Goal: Check status: Check status

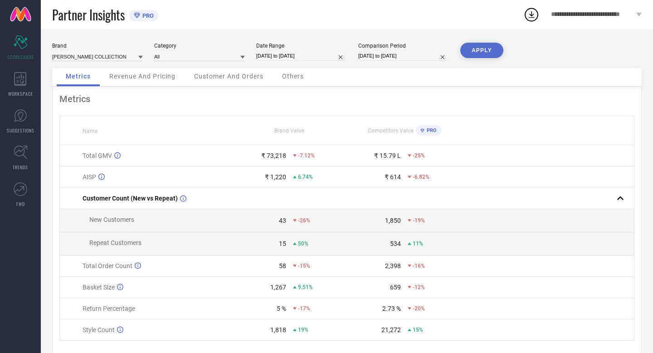
click at [320, 56] on input "[DATE] to [DATE]" at bounding box center [301, 56] width 91 height 10
select select "7"
select select "2025"
select select "8"
select select "2025"
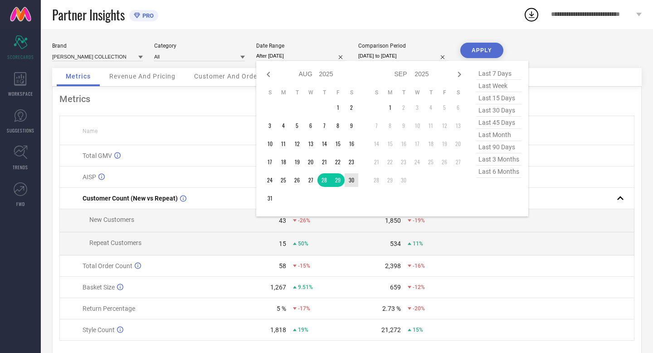
click at [352, 179] on td "30" at bounding box center [352, 180] width 14 height 14
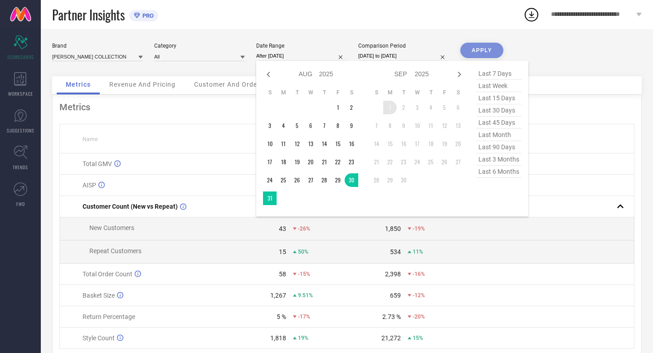
type input "[DATE] to [DATE]"
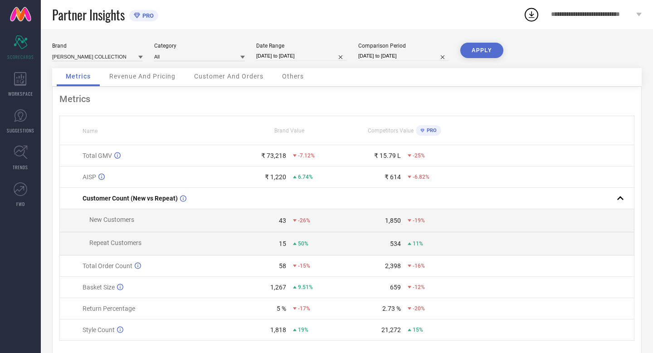
click at [424, 54] on input "[DATE] to [DATE]" at bounding box center [403, 56] width 91 height 10
select select "7"
select select "2024"
select select "8"
select select "2024"
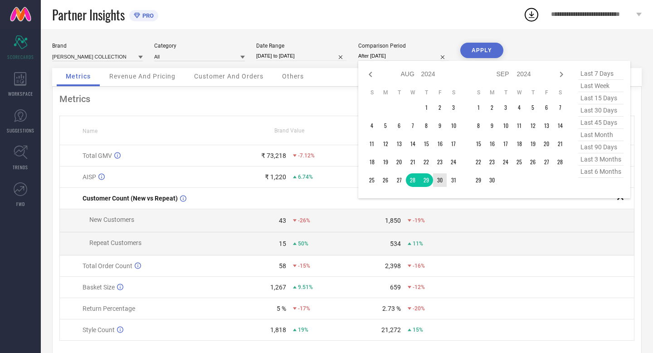
click at [439, 182] on td "30" at bounding box center [440, 180] width 14 height 14
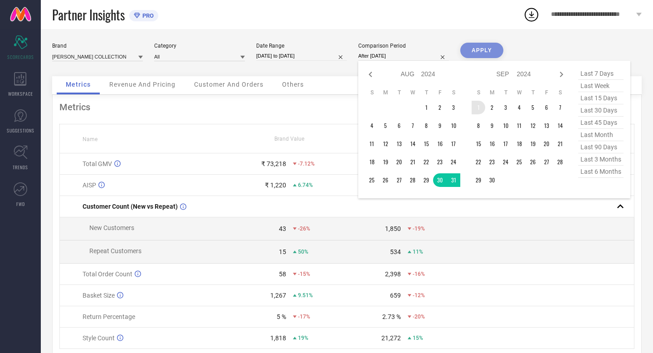
type input "[DATE] to [DATE]"
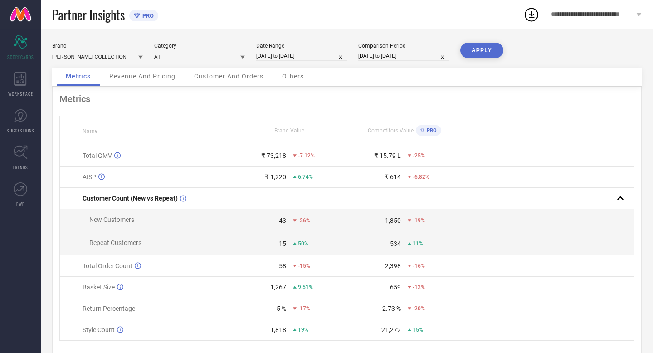
click at [477, 50] on button "APPLY" at bounding box center [481, 50] width 43 height 15
